Goal: Find specific page/section: Find specific page/section

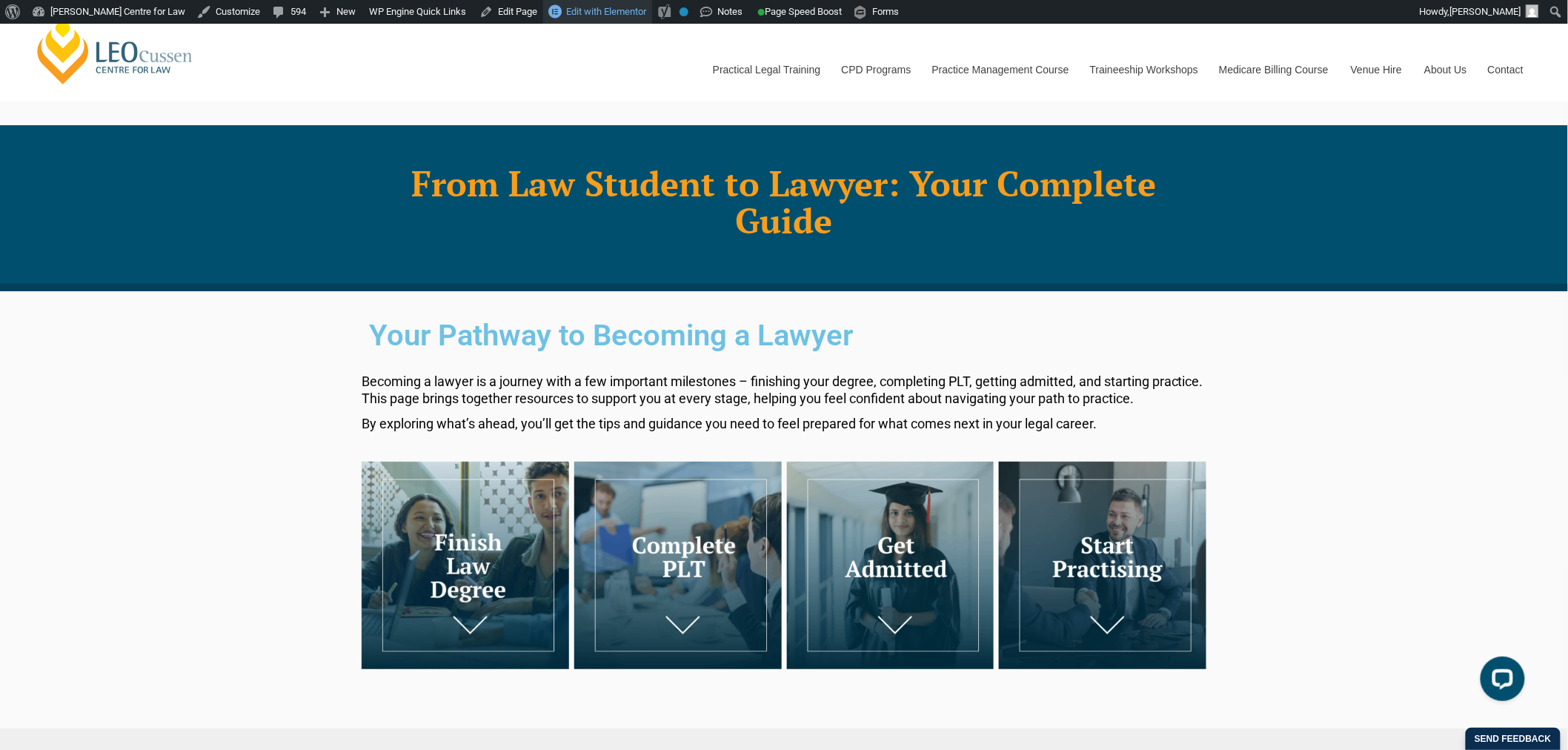
click at [603, 10] on span "Edit with Elementor" at bounding box center [606, 12] width 80 height 11
